Goal: Task Accomplishment & Management: Complete application form

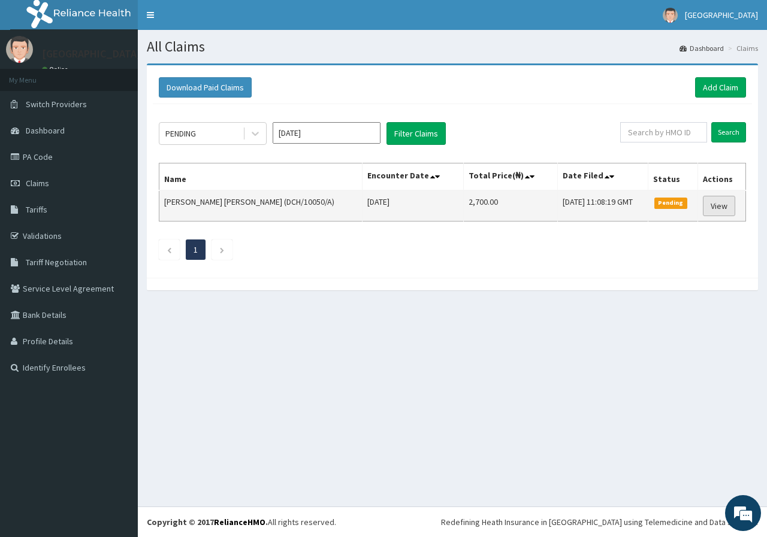
click at [718, 204] on link "View" at bounding box center [719, 206] width 32 height 20
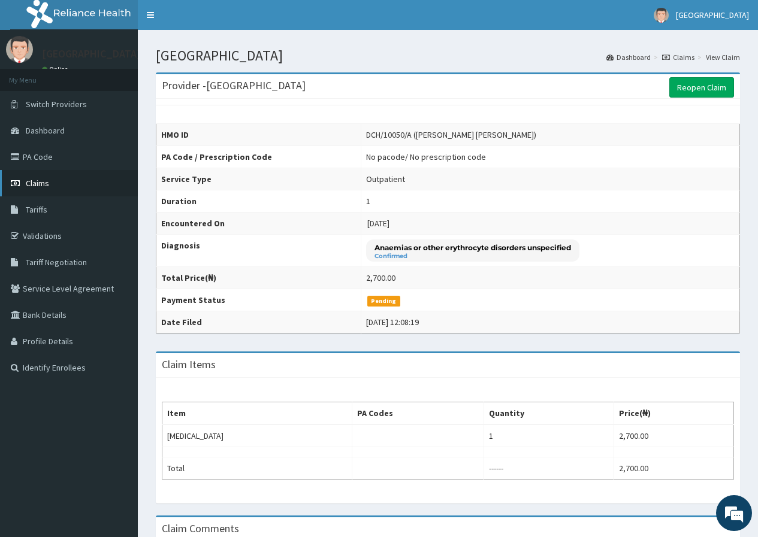
click at [90, 176] on link "Claims" at bounding box center [69, 183] width 138 height 26
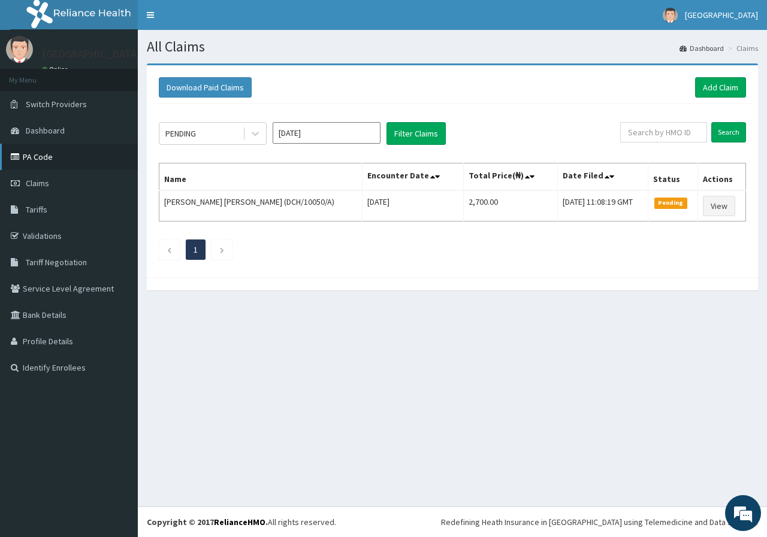
click at [99, 155] on link "PA Code" at bounding box center [69, 157] width 138 height 26
click at [741, 84] on link "Add Claim" at bounding box center [720, 87] width 51 height 20
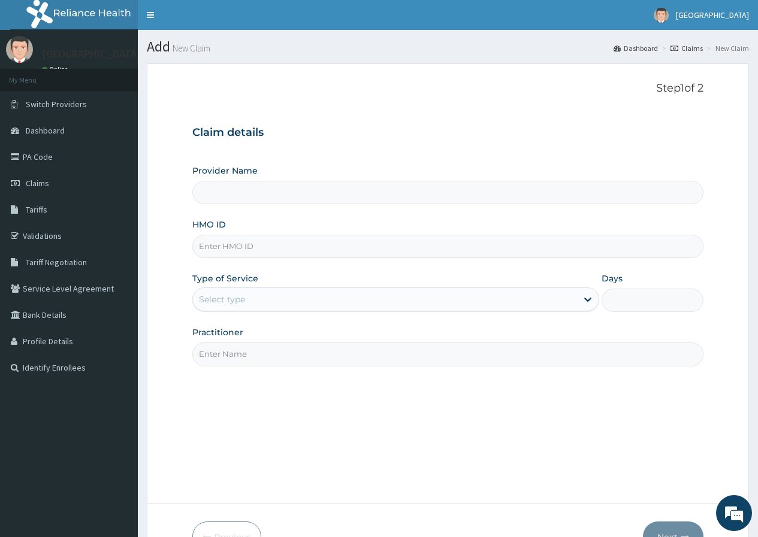
type input "[GEOGRAPHIC_DATA]"
click at [273, 246] on input "HMO ID" at bounding box center [447, 246] width 511 height 23
type input "DCH/10112/A"
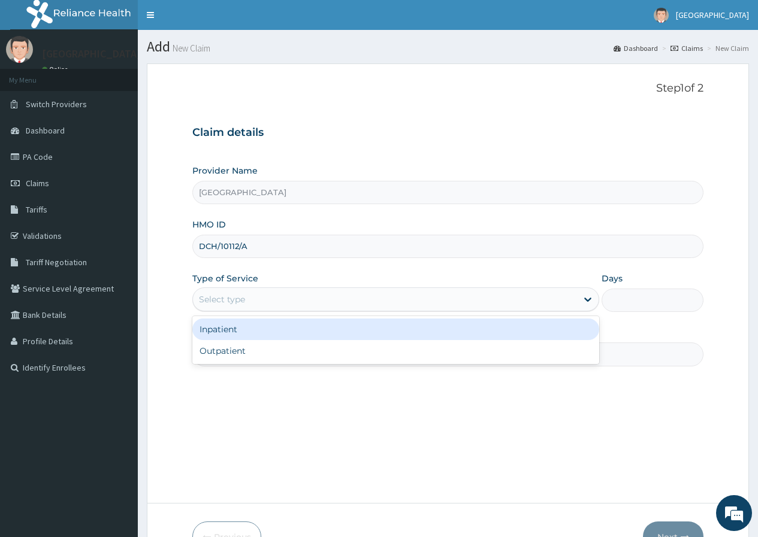
click at [299, 303] on div "Select type" at bounding box center [385, 299] width 384 height 19
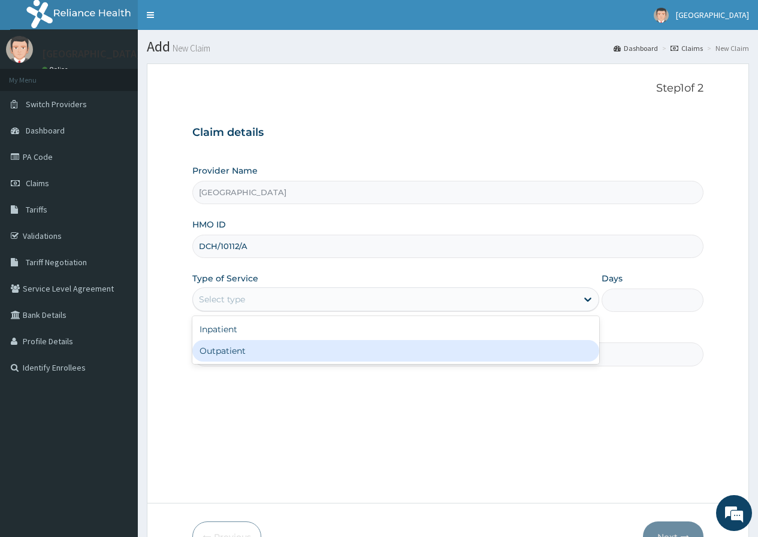
click at [272, 356] on div "Outpatient" at bounding box center [395, 351] width 407 height 22
type input "1"
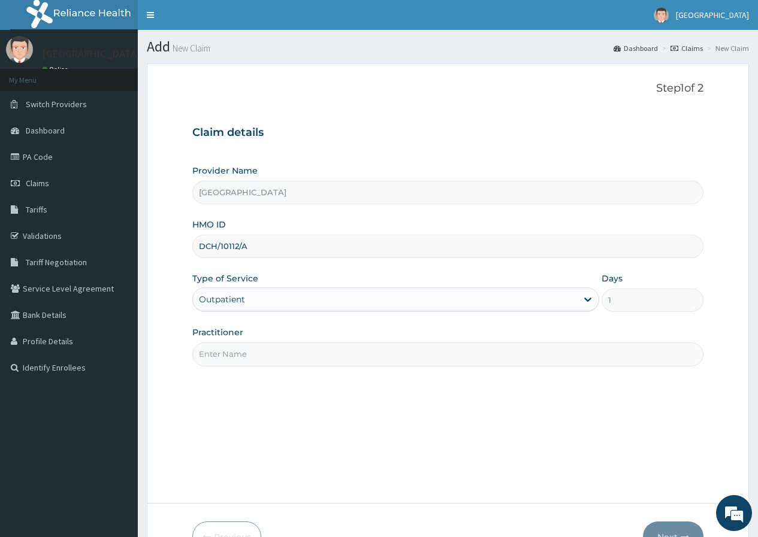
click at [272, 356] on input "Practitioner" at bounding box center [447, 354] width 511 height 23
type input "DR [PERSON_NAME]"
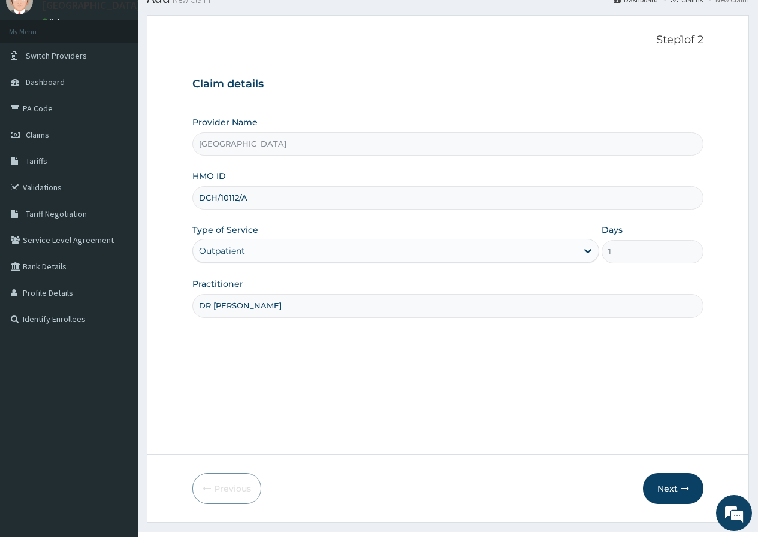
scroll to position [74, 0]
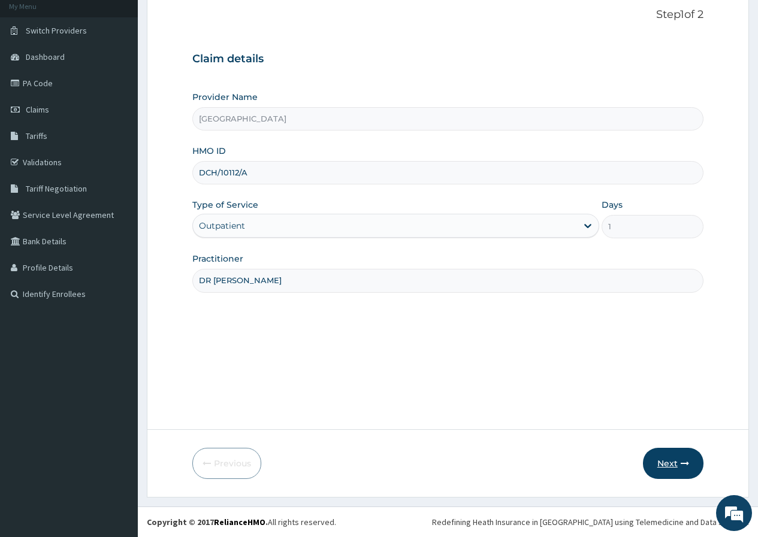
click at [686, 459] on button "Next" at bounding box center [673, 463] width 61 height 31
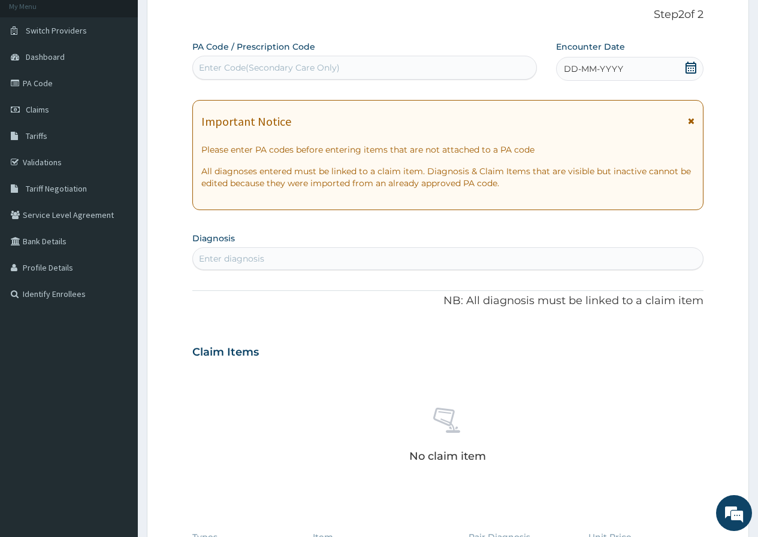
click at [345, 62] on div "Enter Code(Secondary Care Only)" at bounding box center [364, 67] width 343 height 19
paste input "PA/F2FF82"
type input "PA/F2FF82"
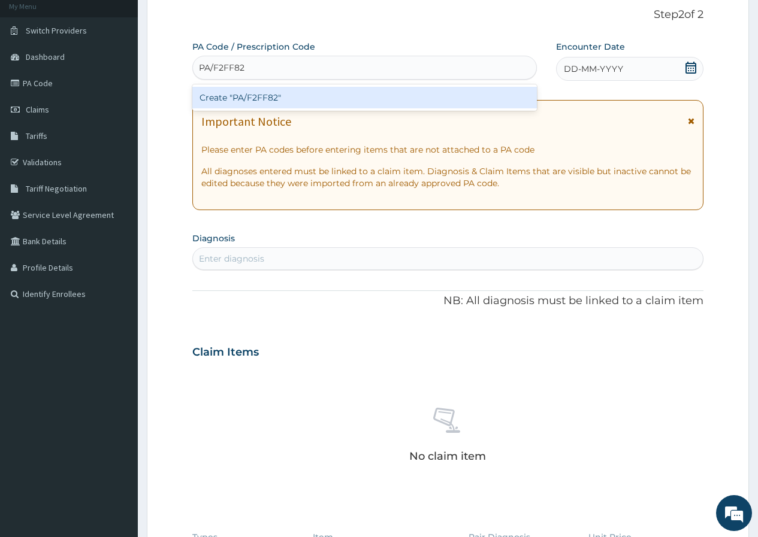
click at [361, 92] on div "Create "PA/F2FF82"" at bounding box center [364, 98] width 344 height 22
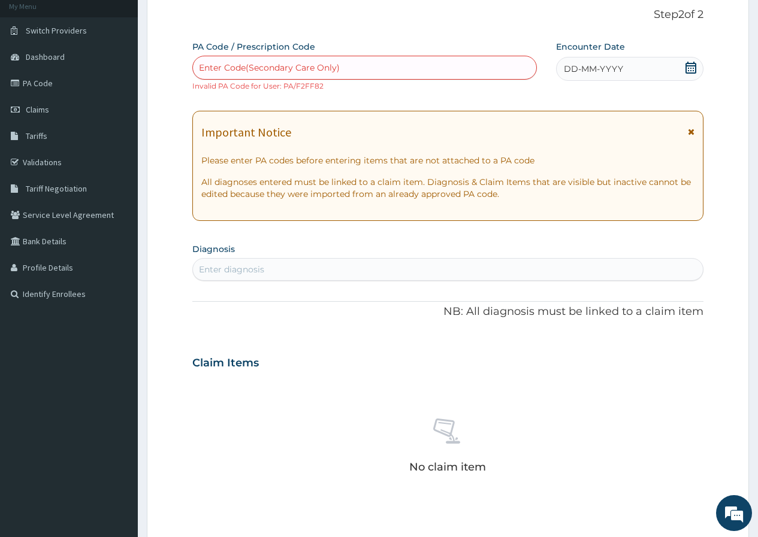
click at [351, 78] on div "Enter Code(Secondary Care Only)" at bounding box center [364, 68] width 344 height 24
click at [360, 72] on div "Enter Code(Secondary Care Only)" at bounding box center [364, 67] width 343 height 19
paste input "PA/F2FF82"
type input "PA/F2FF82"
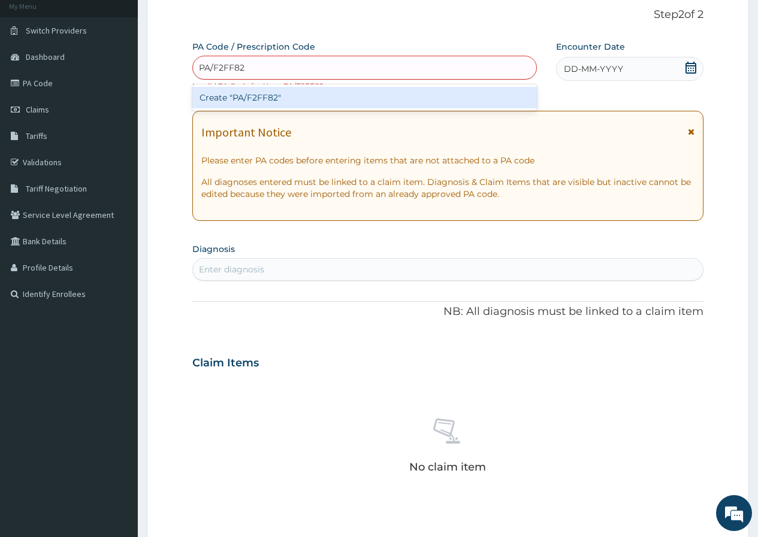
click at [280, 103] on div "Create "PA/F2FF82"" at bounding box center [364, 98] width 344 height 22
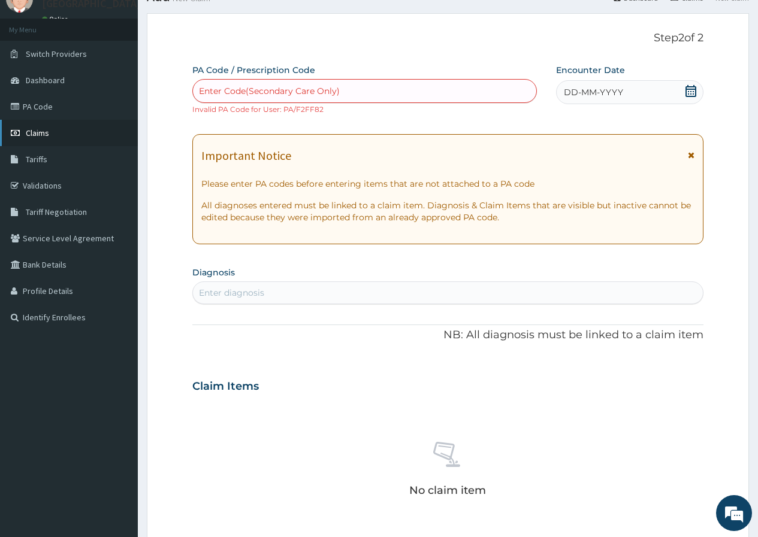
scroll to position [0, 0]
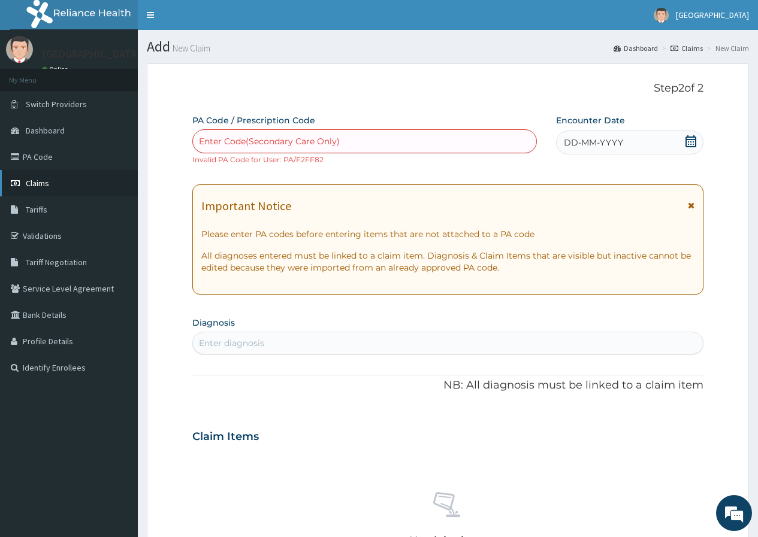
click at [62, 189] on link "Claims" at bounding box center [69, 183] width 138 height 26
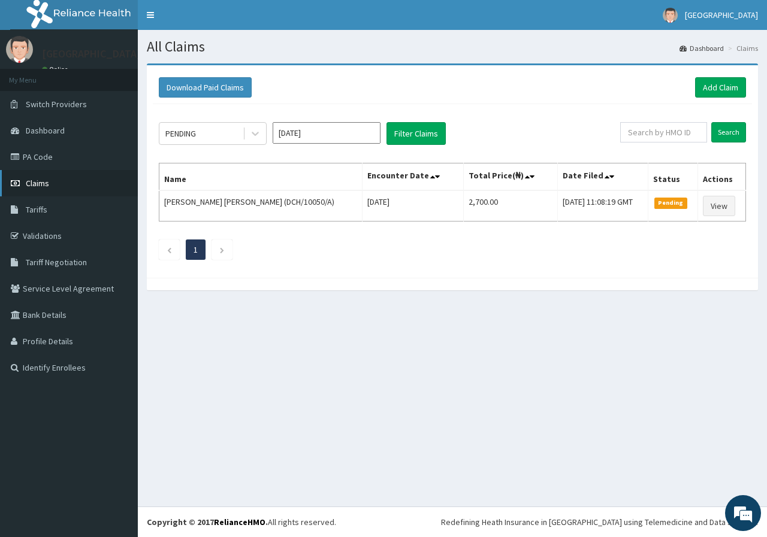
click at [56, 173] on link "Claims" at bounding box center [69, 183] width 138 height 26
click at [76, 157] on link "PA Code" at bounding box center [69, 157] width 138 height 26
click at [715, 86] on link "Add Claim" at bounding box center [720, 87] width 51 height 20
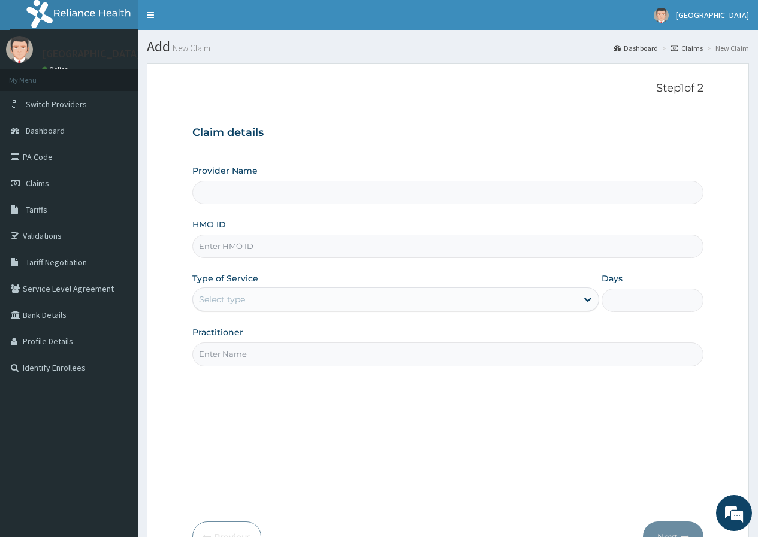
click at [400, 249] on input "HMO ID" at bounding box center [447, 246] width 511 height 23
type input "[GEOGRAPHIC_DATA]"
type input "dch/10012/a"
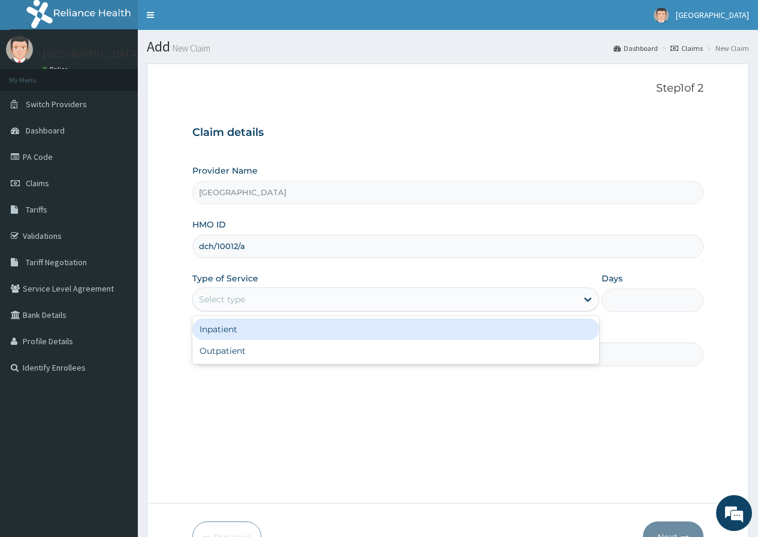
click at [301, 308] on div "Select type" at bounding box center [385, 299] width 384 height 19
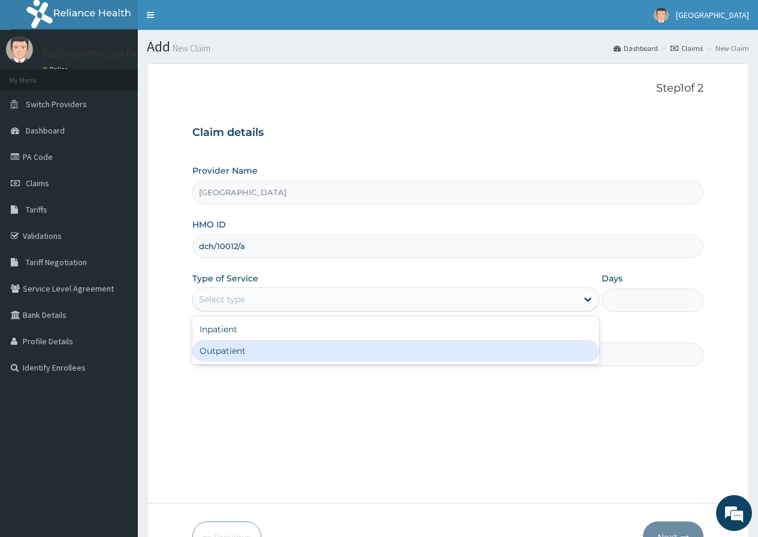
click at [294, 358] on div "Outpatient" at bounding box center [395, 351] width 407 height 22
type input "1"
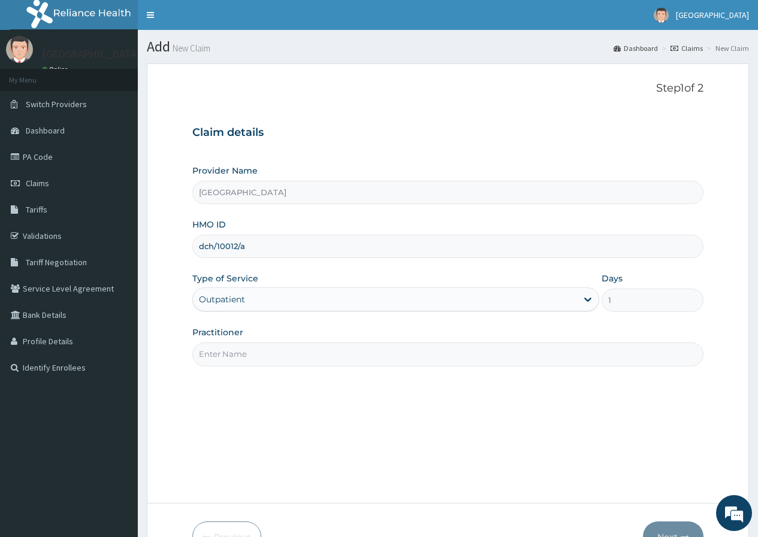
click at [300, 357] on input "Practitioner" at bounding box center [447, 354] width 511 height 23
type input "DR [PERSON_NAME]"
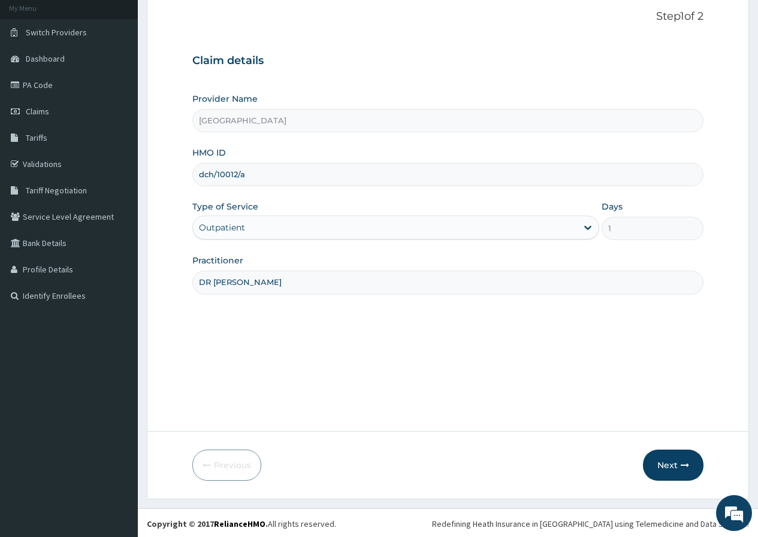
scroll to position [74, 0]
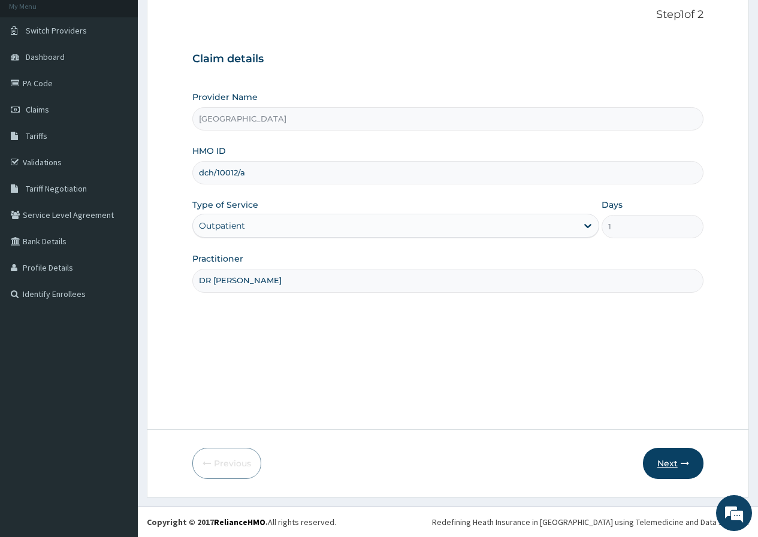
click at [662, 461] on button "Next" at bounding box center [673, 463] width 61 height 31
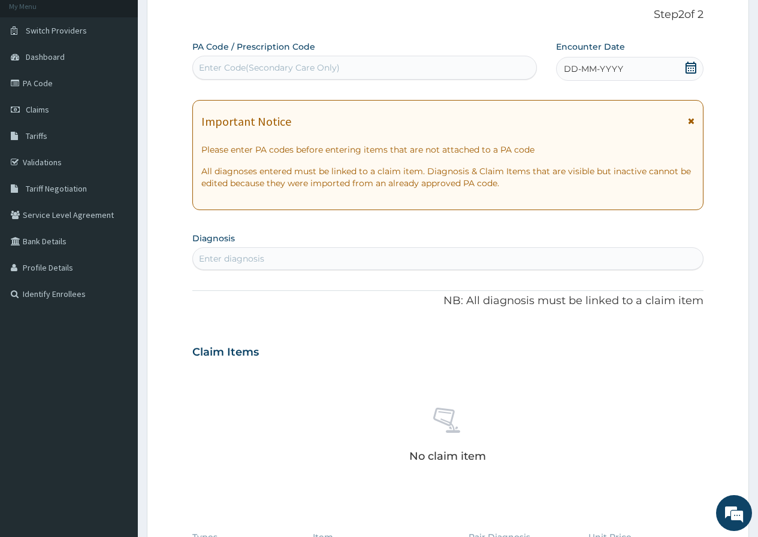
click at [406, 57] on div "Enter Code(Secondary Care Only)" at bounding box center [364, 68] width 344 height 24
paste input "PA/F2FF82"
type input "PA/F2FF82"
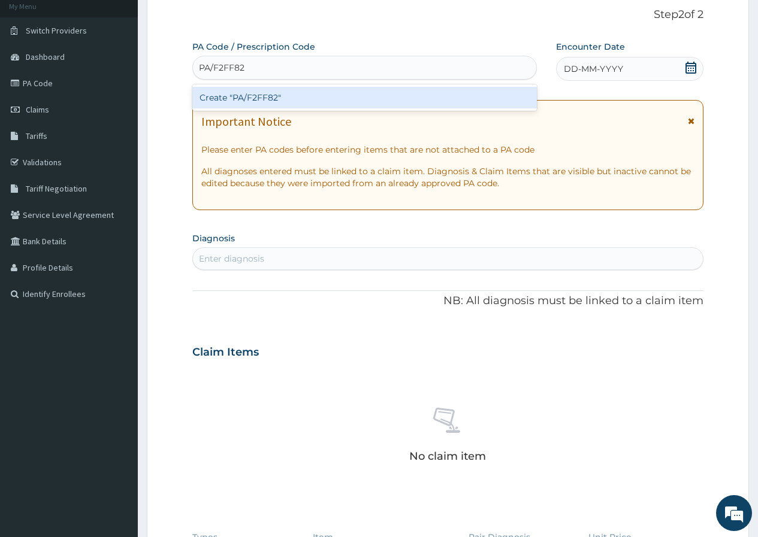
click at [410, 108] on div "Create "PA/F2FF82"" at bounding box center [364, 98] width 344 height 22
